Goal: Find contact information: Find contact information

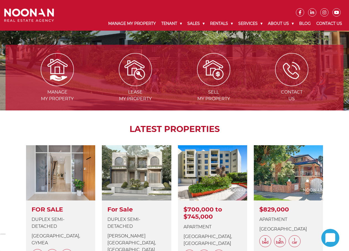
scroll to position [194, 0]
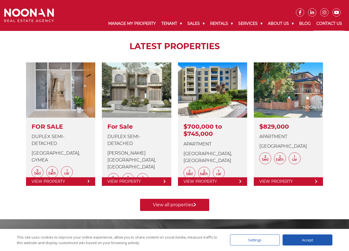
click at [327, 24] on link "Contact Us" at bounding box center [328, 24] width 31 height 14
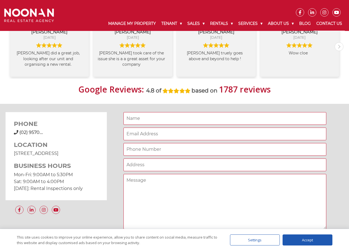
scroll to position [387, 0]
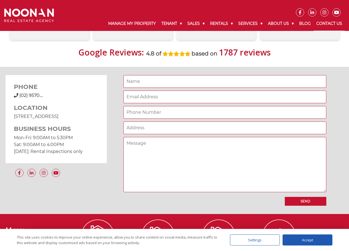
click at [29, 96] on span "(02) 9570...." at bounding box center [31, 95] width 24 height 5
